Goal: Find specific fact: Find specific fact

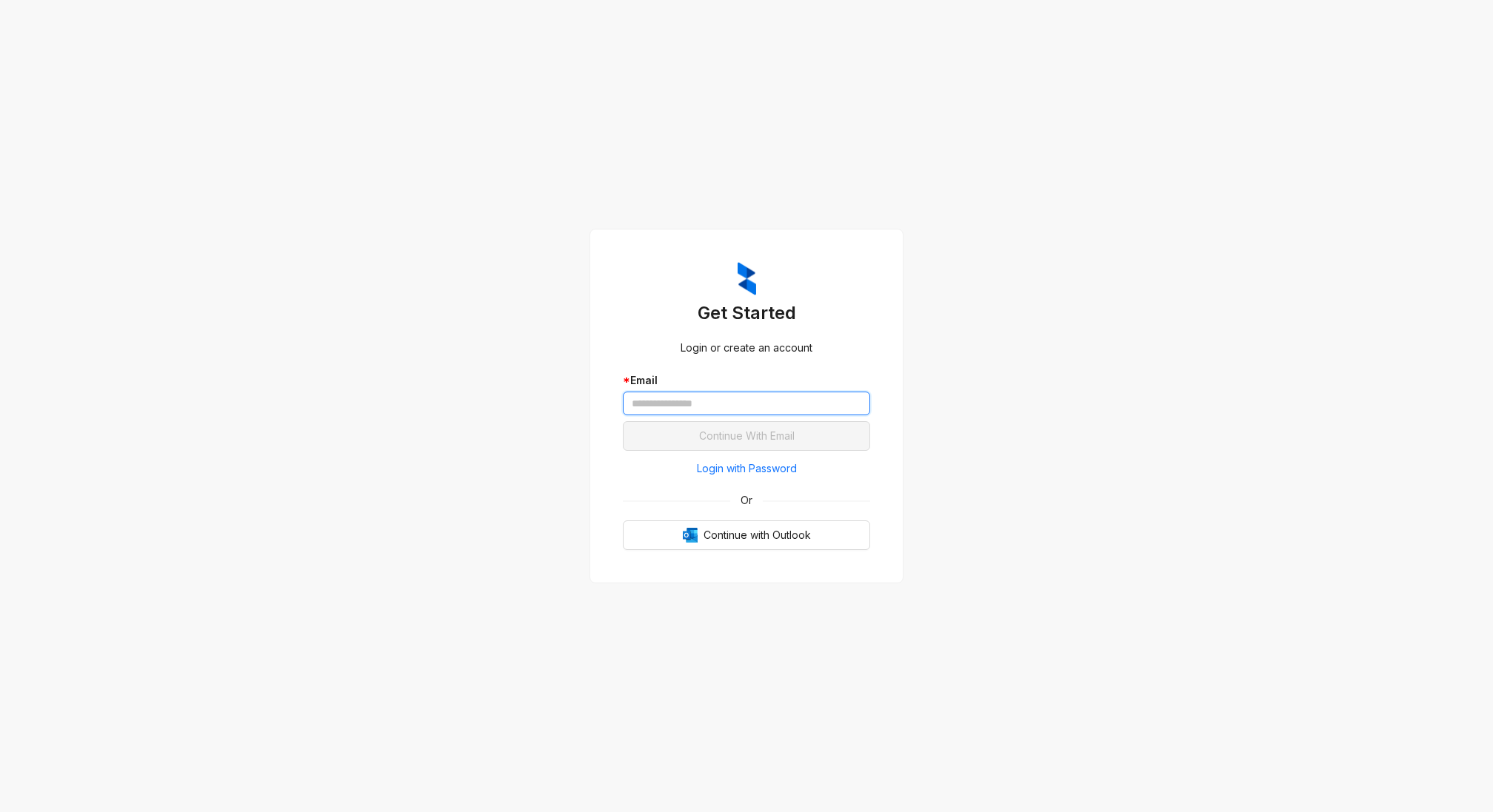
click at [696, 413] on input "text" at bounding box center [746, 404] width 247 height 24
type input "**********"
click at [739, 434] on span "Continue With Email" at bounding box center [747, 436] width 96 height 16
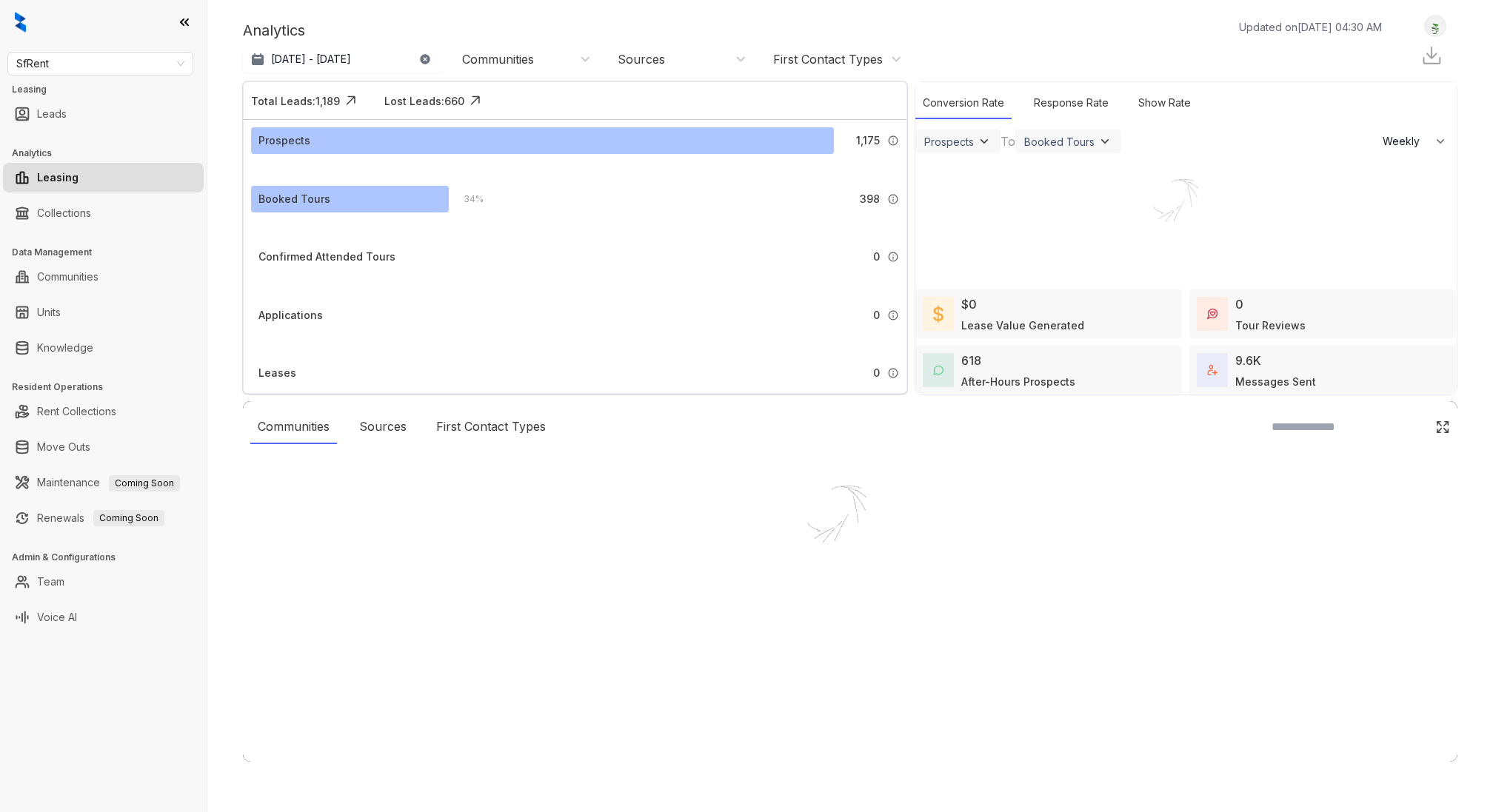
select select "******"
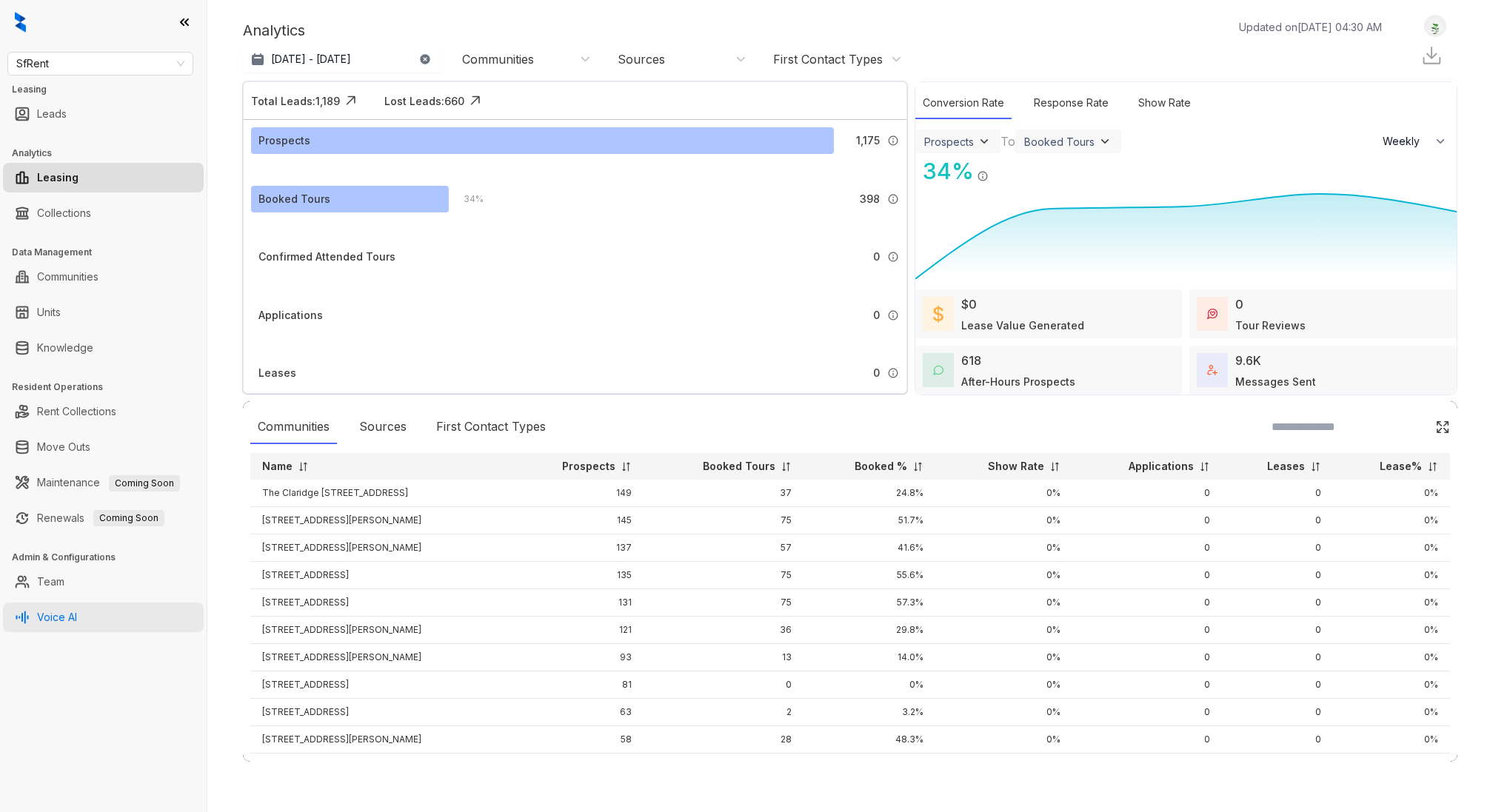
click at [67, 613] on link "Voice AI" at bounding box center [57, 618] width 40 height 30
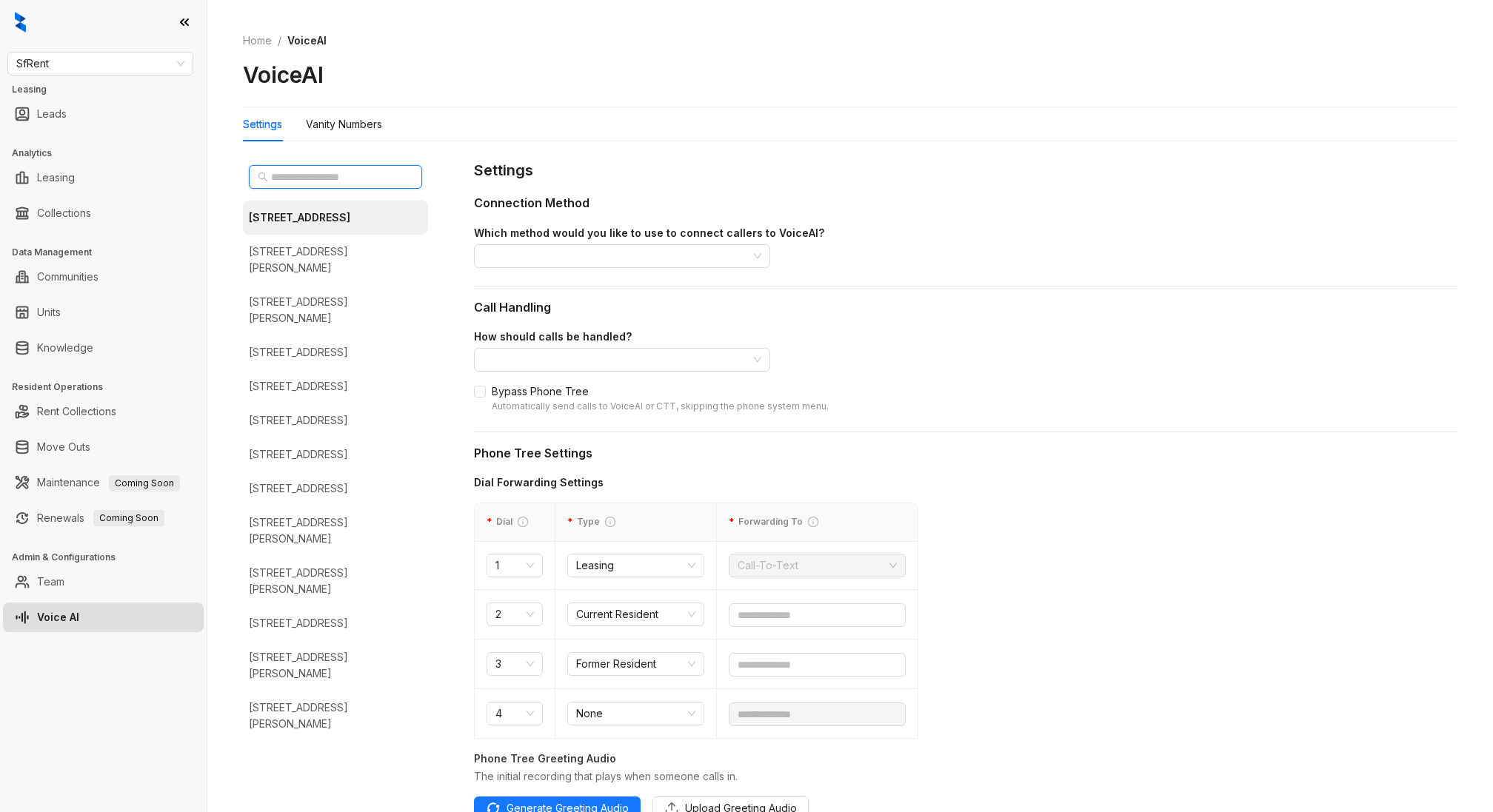
click at [322, 177] on input "text" at bounding box center [336, 177] width 131 height 16
click at [117, 58] on span "SfRent" at bounding box center [100, 63] width 168 height 22
click at [94, 97] on div "Air Communities" at bounding box center [100, 93] width 162 height 16
click at [351, 175] on input "text" at bounding box center [336, 177] width 131 height 16
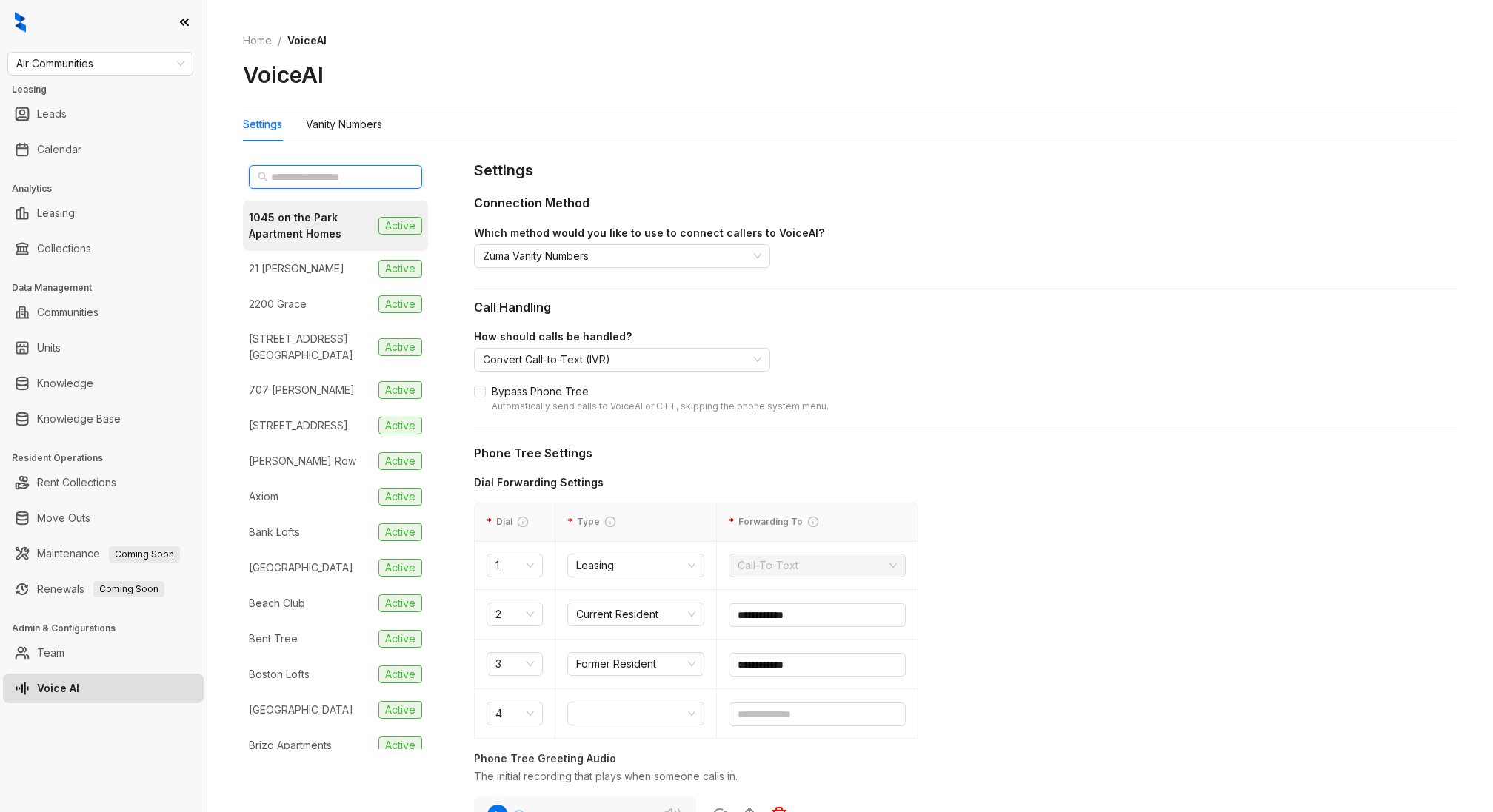
click at [351, 175] on input "text" at bounding box center [336, 177] width 131 height 16
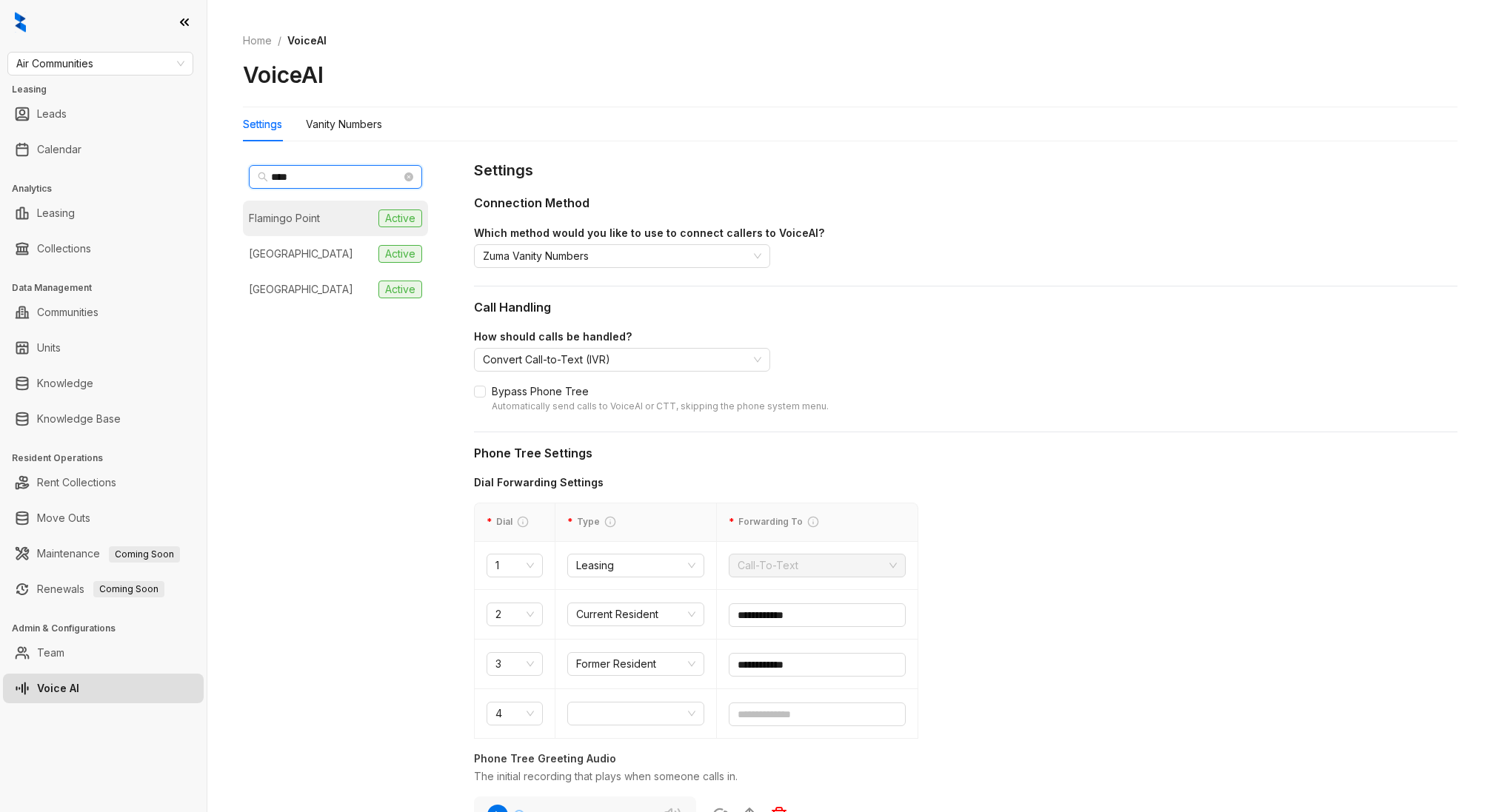
type input "****"
click at [329, 218] on li "Flamingo Point Active" at bounding box center [335, 219] width 185 height 36
click at [346, 119] on div "Vanity Numbers" at bounding box center [344, 125] width 76 height 16
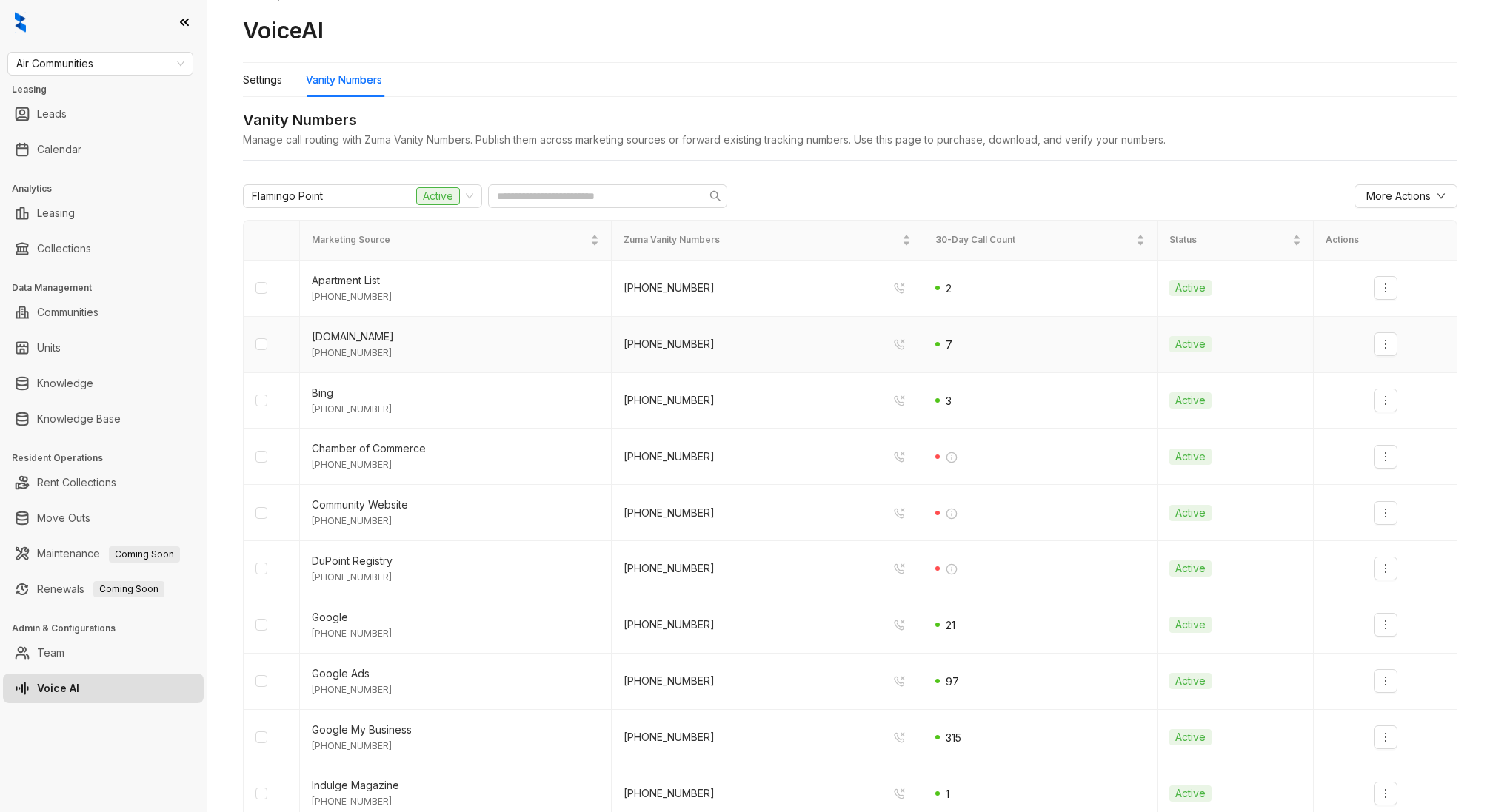
scroll to position [43, 0]
drag, startPoint x: 720, startPoint y: 516, endPoint x: 622, endPoint y: 513, distance: 98.0
click at [622, 513] on td "(850) 724 8860" at bounding box center [767, 515] width 312 height 56
copy div "(850) 724 8860"
